Goal: Use online tool/utility: Utilize a website feature to perform a specific function

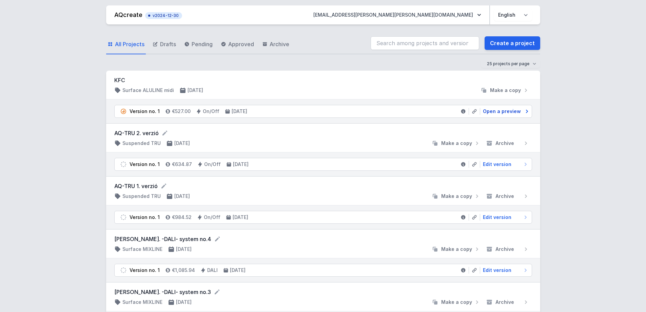
click at [501, 110] on span "Open a preview" at bounding box center [502, 111] width 38 height 7
select select "3000"
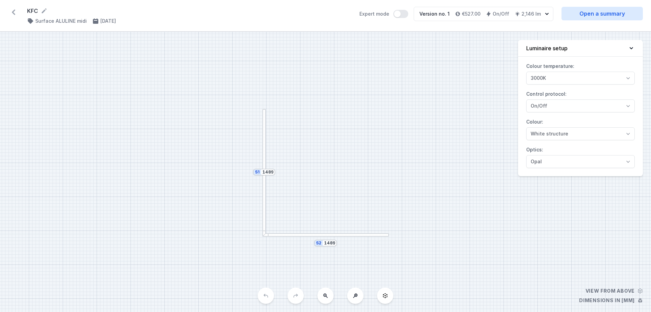
click at [8, 11] on icon at bounding box center [13, 12] width 11 height 11
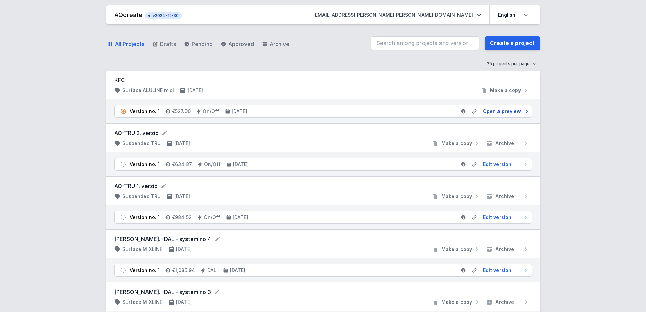
click at [495, 110] on span "Open a preview" at bounding box center [502, 111] width 38 height 7
select select "3000"
